Goal: Task Accomplishment & Management: Manage account settings

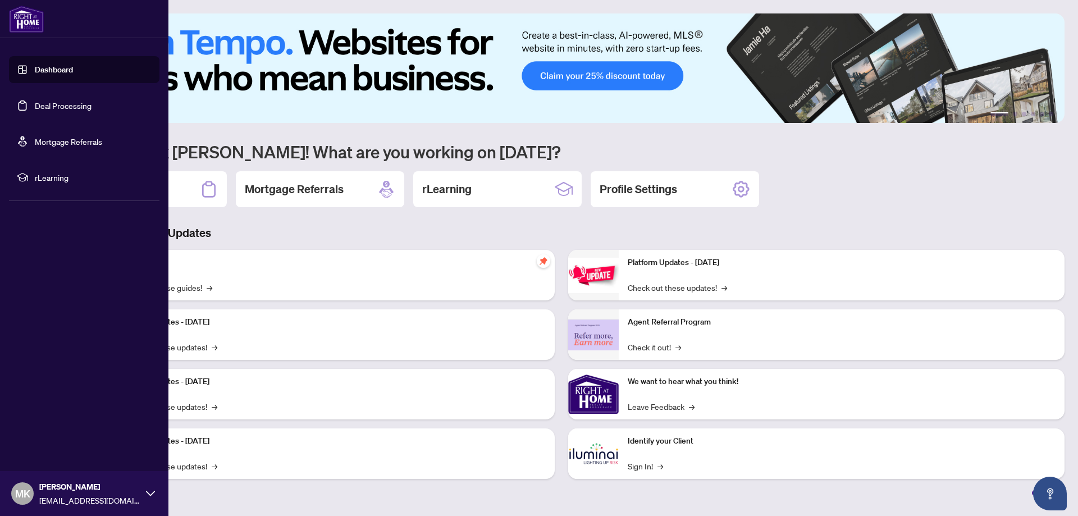
click at [35, 73] on link "Dashboard" at bounding box center [54, 70] width 38 height 10
click at [42, 104] on link "Deal Processing" at bounding box center [63, 106] width 57 height 10
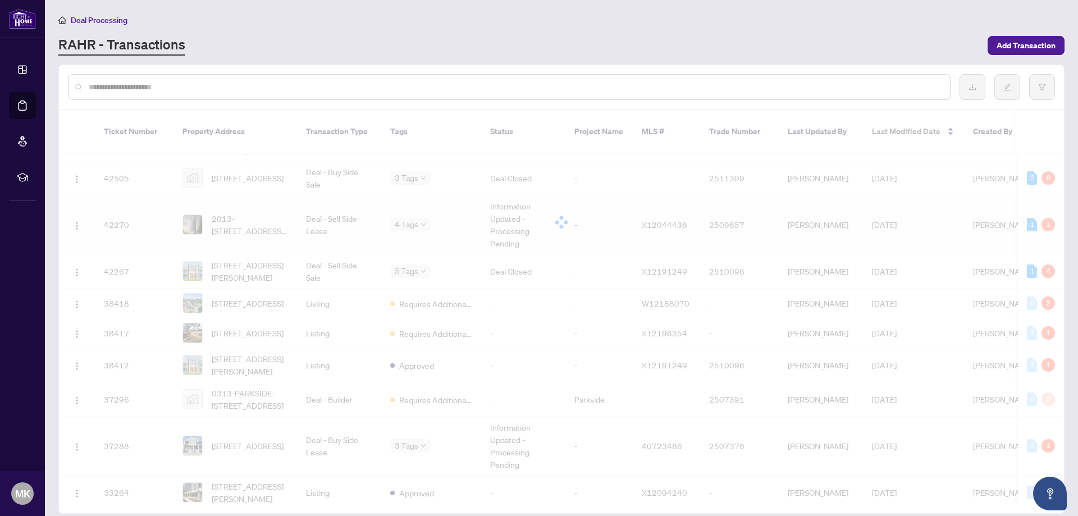
scroll to position [523, 0]
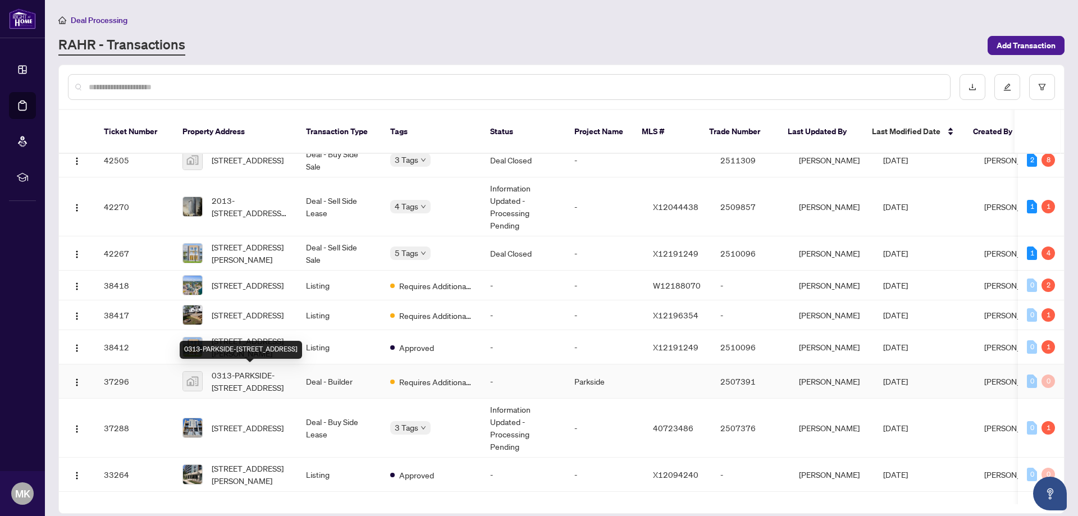
click at [255, 376] on span "0313-PARKSIDE-[STREET_ADDRESS]" at bounding box center [250, 381] width 76 height 25
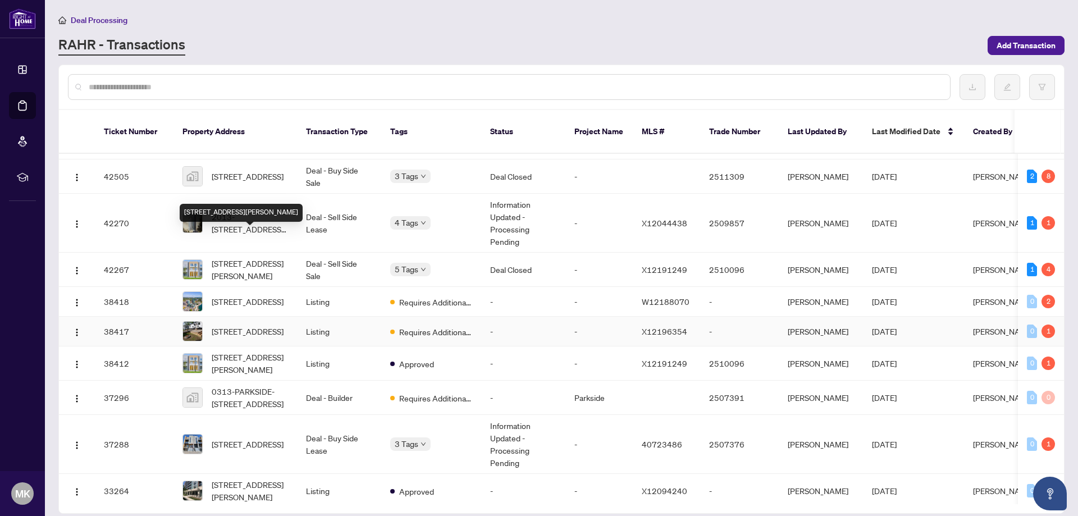
scroll to position [502, 0]
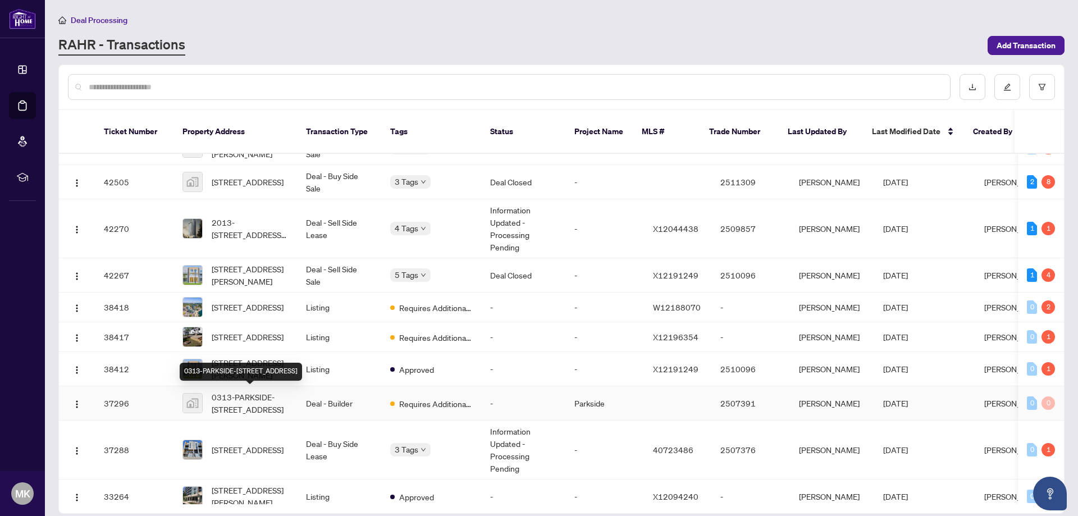
click at [242, 397] on span "0313-PARKSIDE-[STREET_ADDRESS]" at bounding box center [250, 403] width 76 height 25
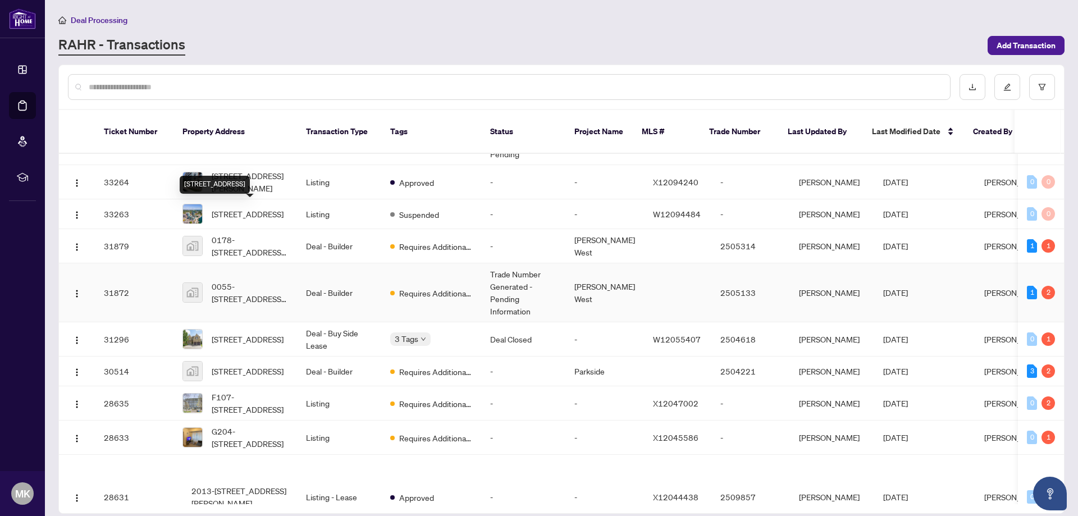
scroll to position [860, 0]
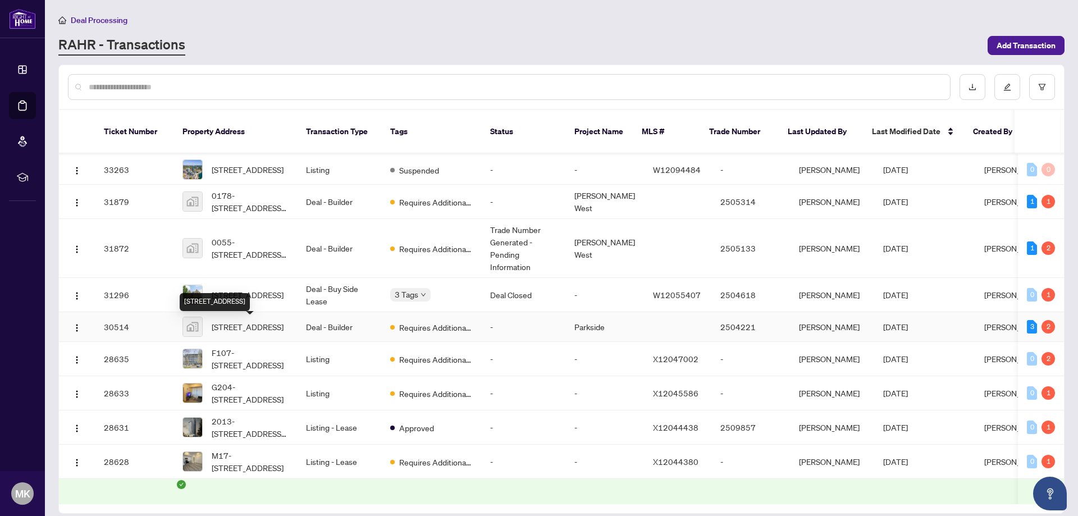
click at [253, 333] on span "[STREET_ADDRESS]" at bounding box center [248, 327] width 72 height 12
